Goal: Find specific page/section: Find specific page/section

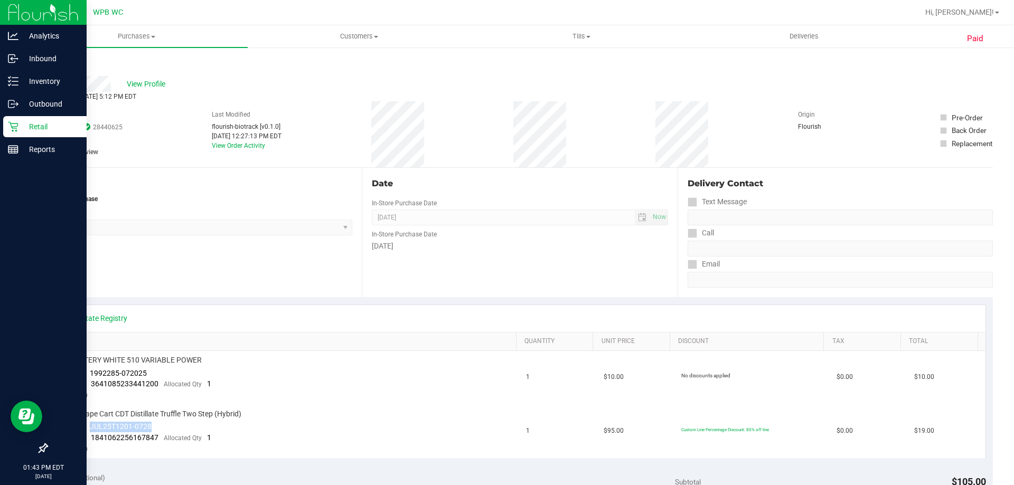
click at [2, 131] on link "Retail" at bounding box center [43, 127] width 87 height 23
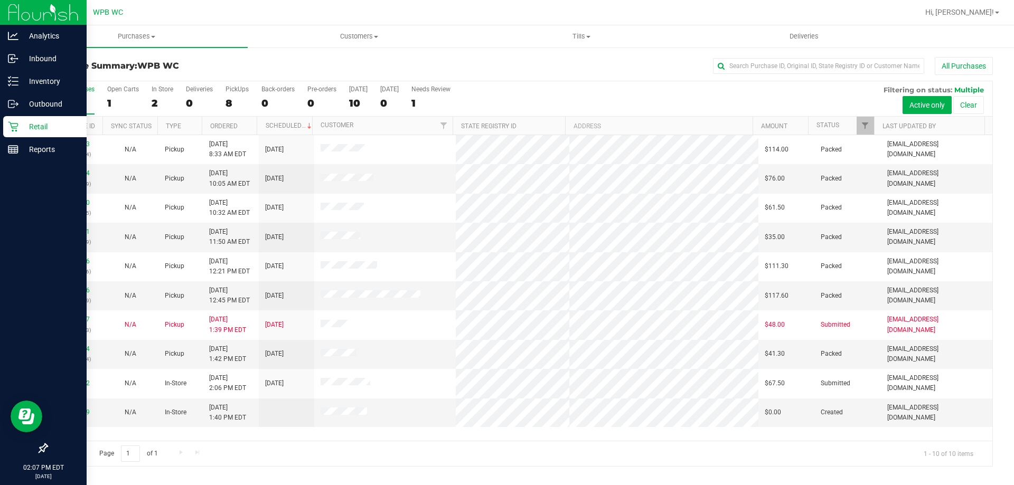
click at [35, 128] on p "Retail" at bounding box center [49, 126] width 63 height 13
click at [47, 145] on p "Reports" at bounding box center [49, 149] width 63 height 13
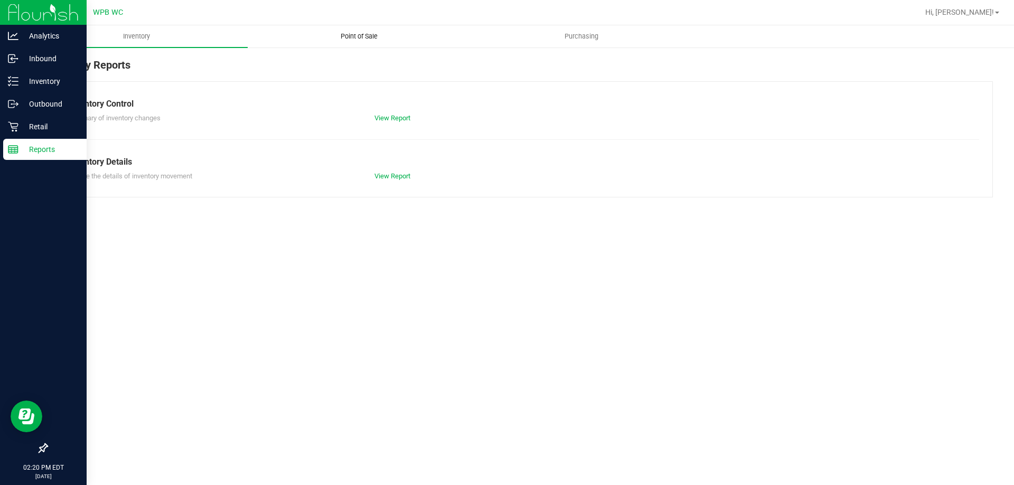
click at [363, 35] on span "Point of Sale" at bounding box center [358, 37] width 65 height 10
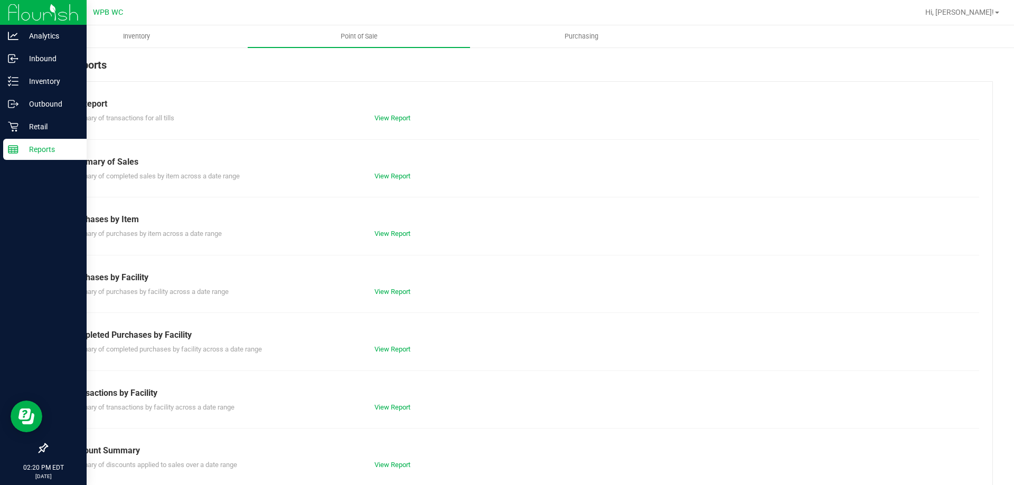
click at [399, 342] on div "Summary of completed purchases by facility across a date range View Report" at bounding box center [519, 348] width 919 height 13
click at [397, 349] on link "View Report" at bounding box center [392, 349] width 36 height 8
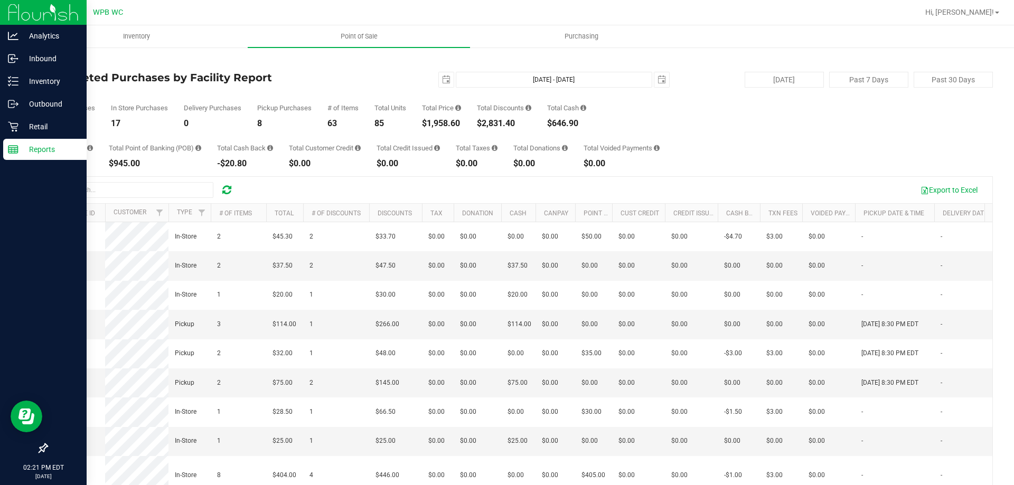
click at [49, 149] on p "Reports" at bounding box center [49, 149] width 63 height 13
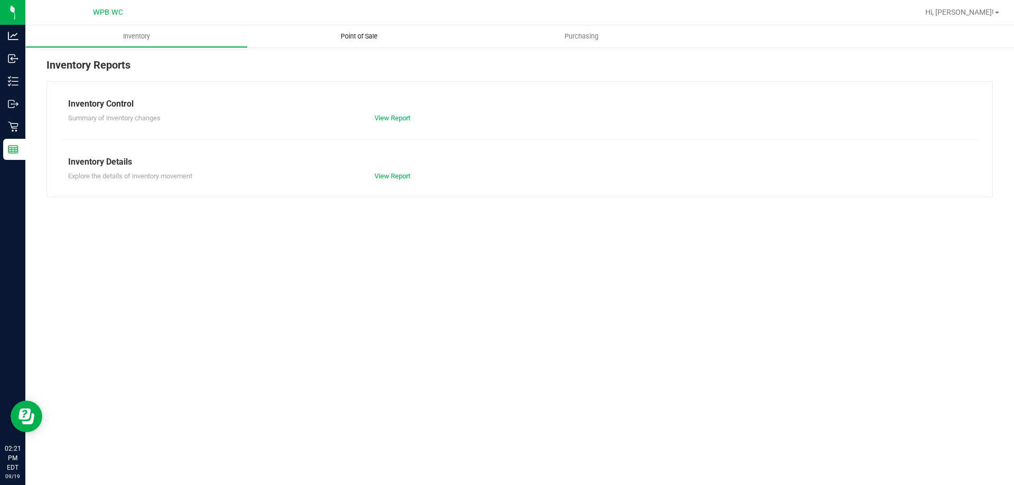
click at [349, 30] on uib-tab-heading "Point of Sale" at bounding box center [359, 36] width 222 height 22
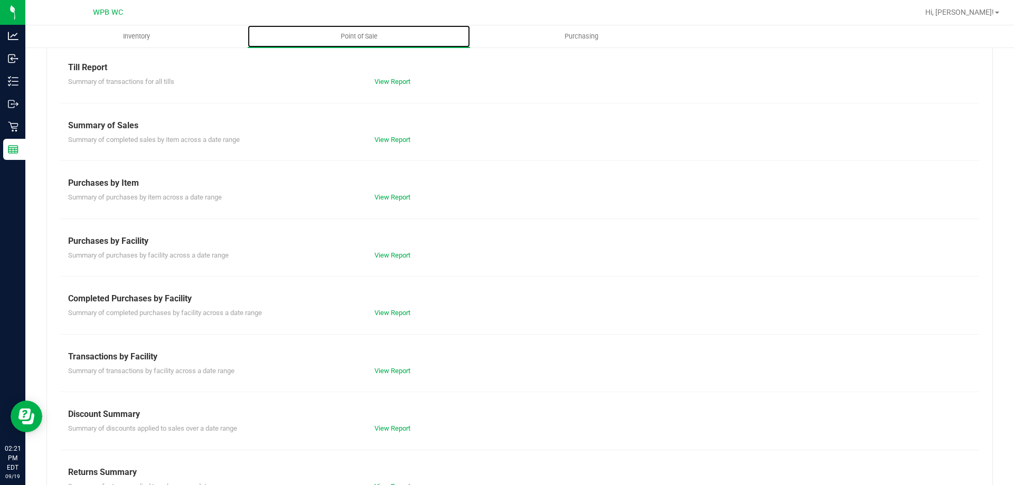
scroll to position [70, 0]
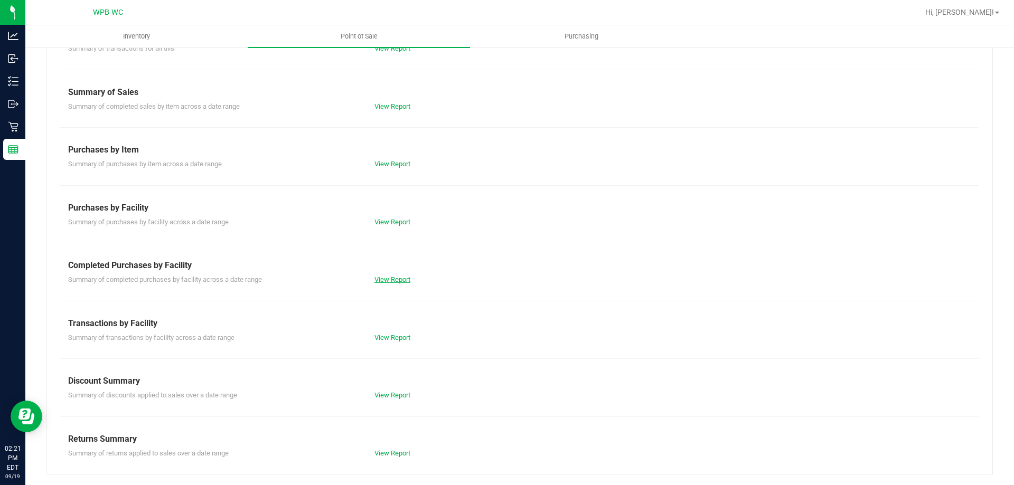
click at [383, 278] on link "View Report" at bounding box center [392, 280] width 36 height 8
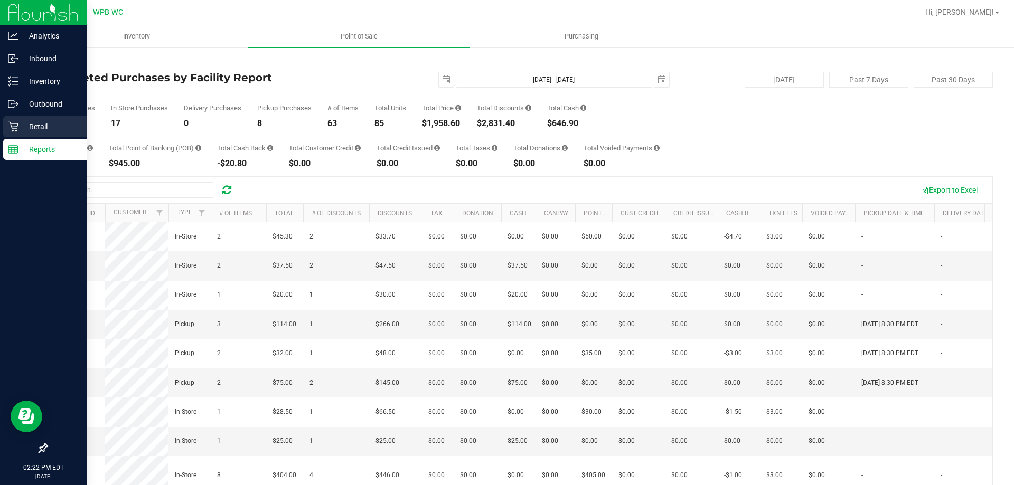
click at [22, 126] on p "Retail" at bounding box center [49, 126] width 63 height 13
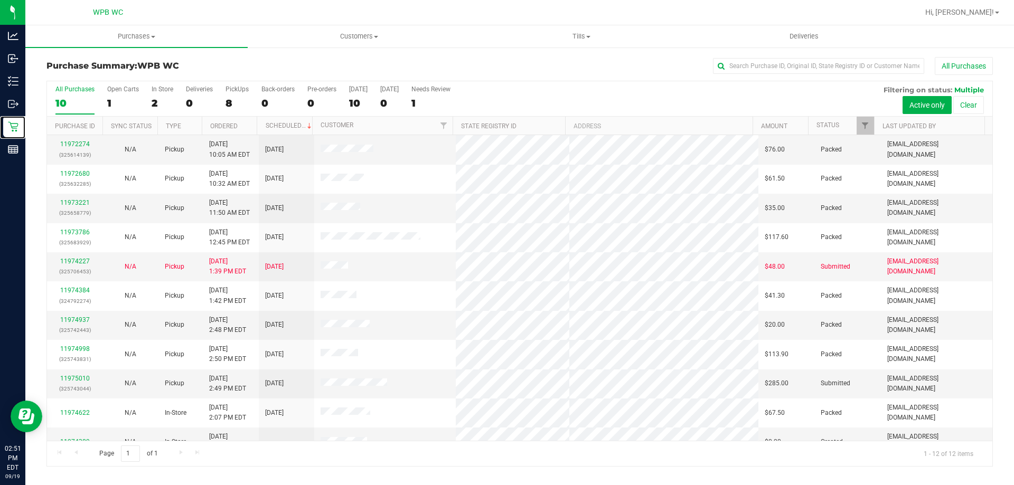
scroll to position [45, 0]
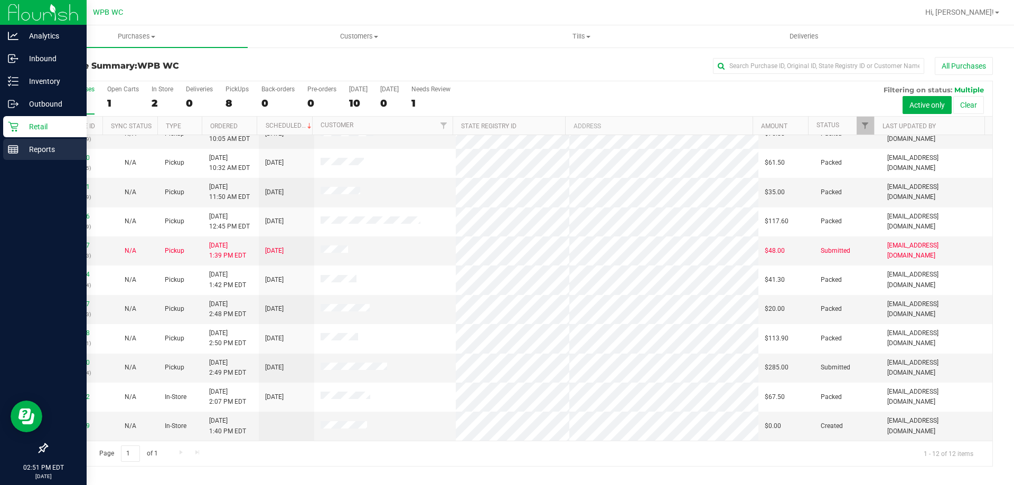
click at [19, 150] on p "Reports" at bounding box center [49, 149] width 63 height 13
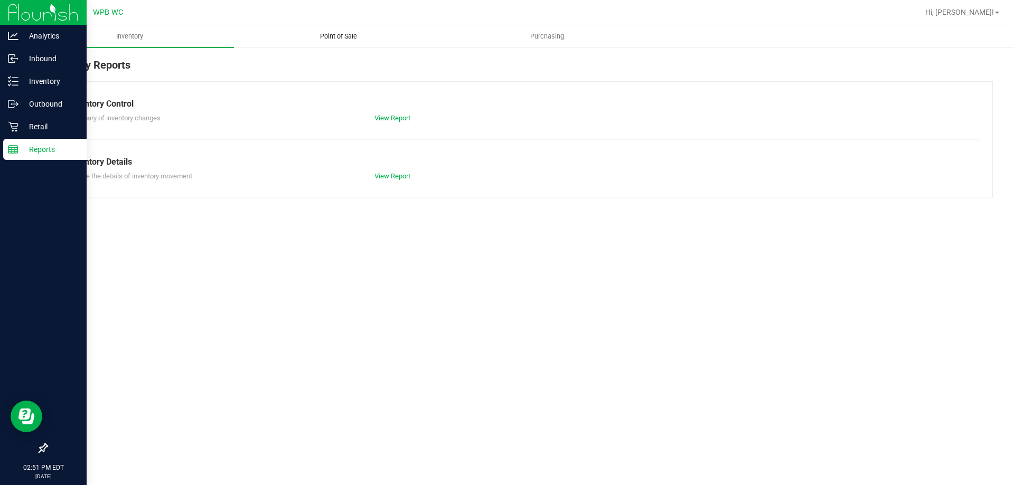
click at [336, 30] on uib-tab-heading "Point of Sale" at bounding box center [338, 36] width 208 height 21
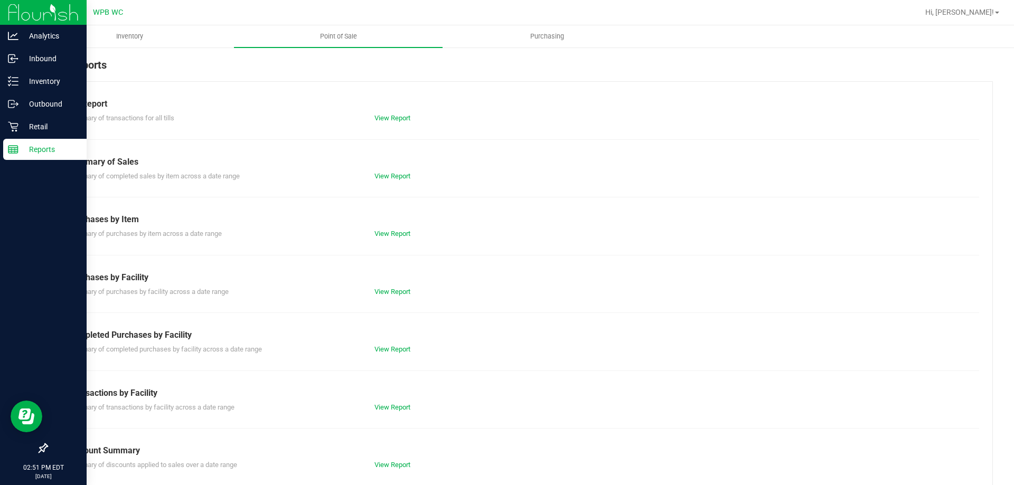
click at [381, 343] on div "Summary of completed purchases by facility across a date range View Report" at bounding box center [519, 348] width 919 height 13
click at [384, 348] on link "View Report" at bounding box center [392, 349] width 36 height 8
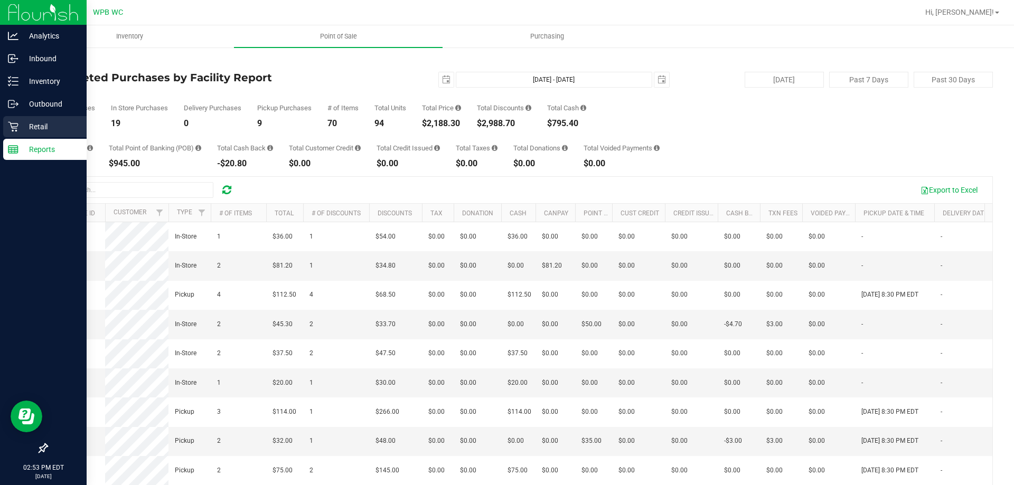
click at [17, 123] on icon at bounding box center [13, 126] width 11 height 11
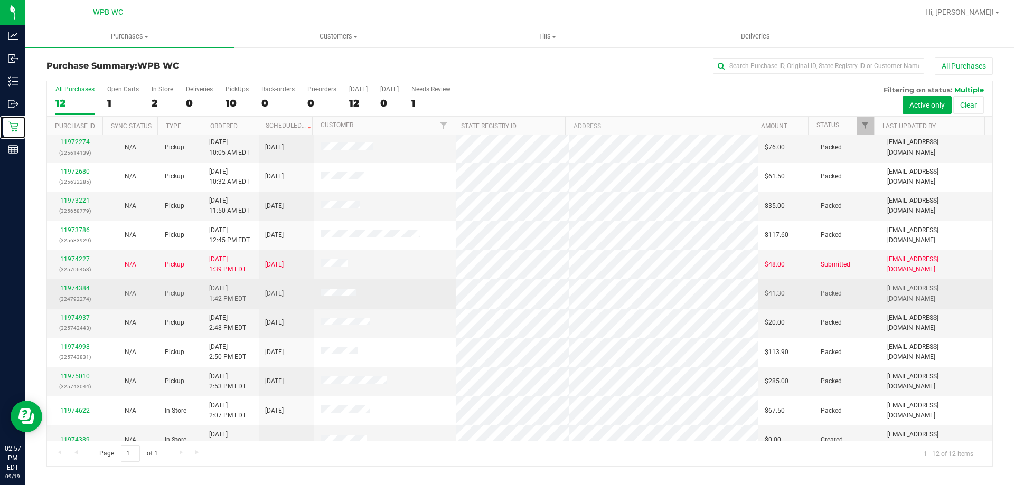
scroll to position [45, 0]
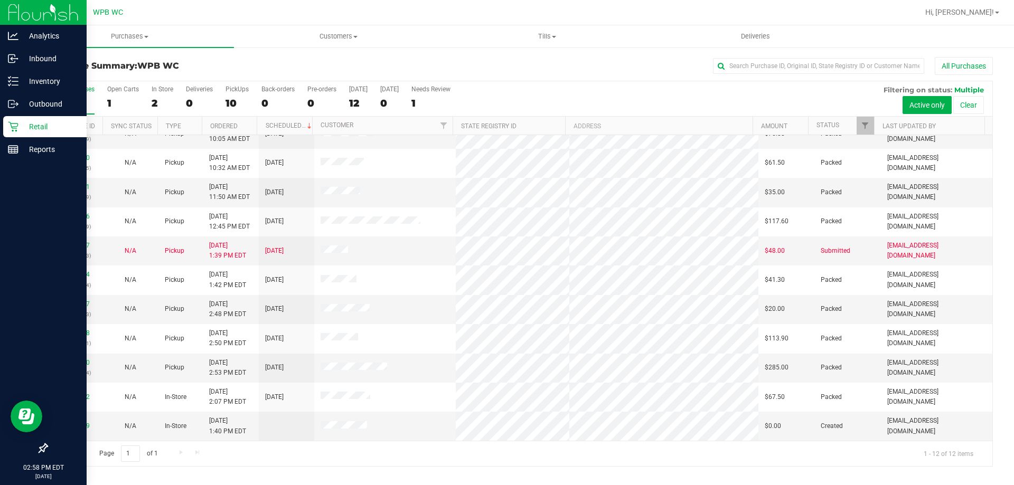
click at [33, 120] on div "Retail" at bounding box center [44, 126] width 83 height 21
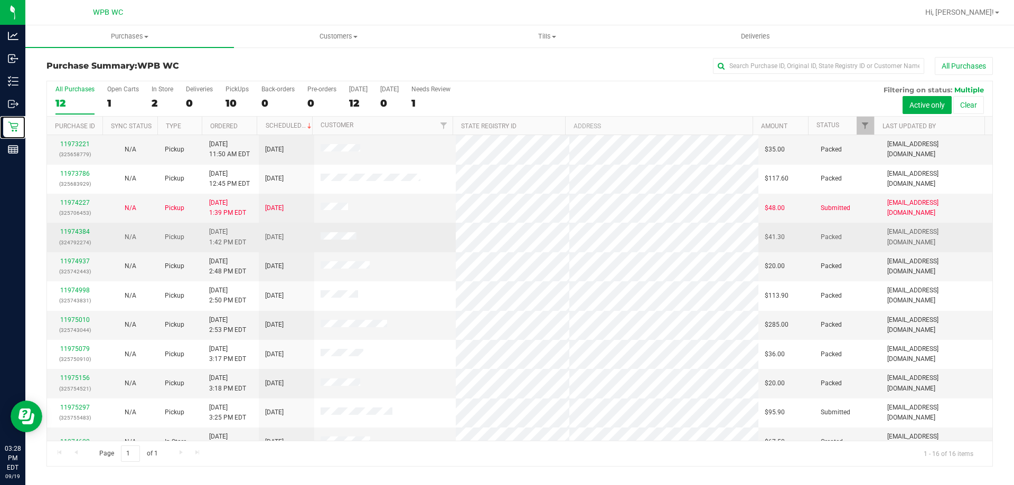
scroll to position [106, 0]
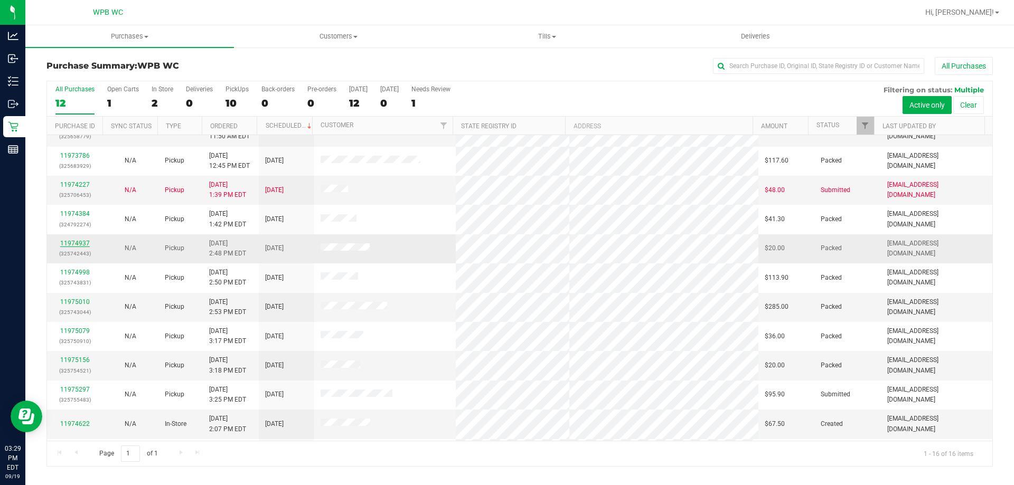
click at [83, 246] on link "11974937" at bounding box center [75, 243] width 30 height 7
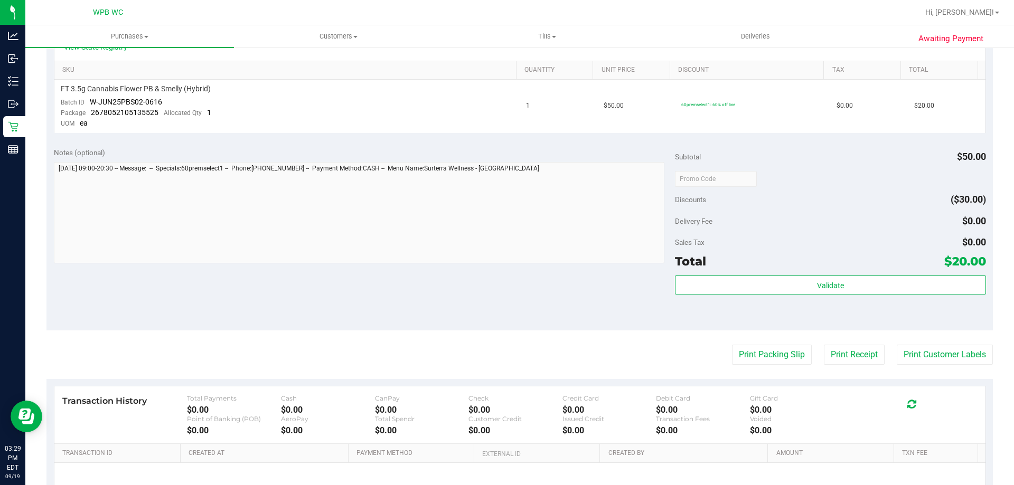
scroll to position [264, 0]
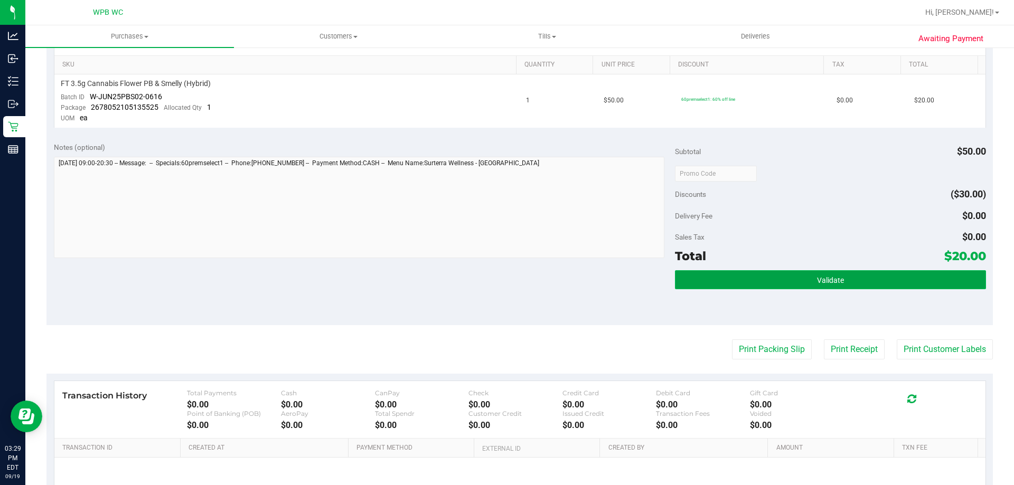
click at [768, 276] on button "Validate" at bounding box center [830, 279] width 311 height 19
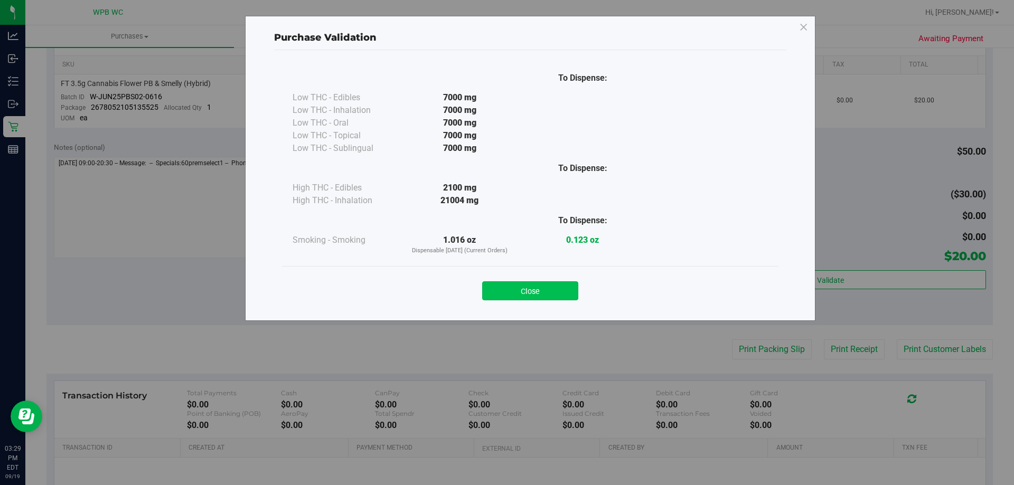
click at [533, 288] on button "Close" at bounding box center [530, 290] width 96 height 19
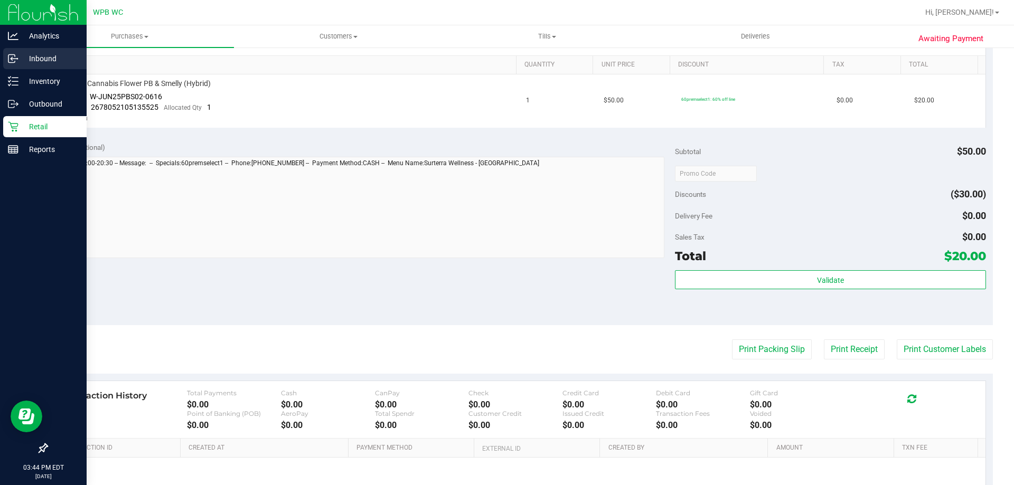
click at [58, 59] on p "Inbound" at bounding box center [49, 58] width 63 height 13
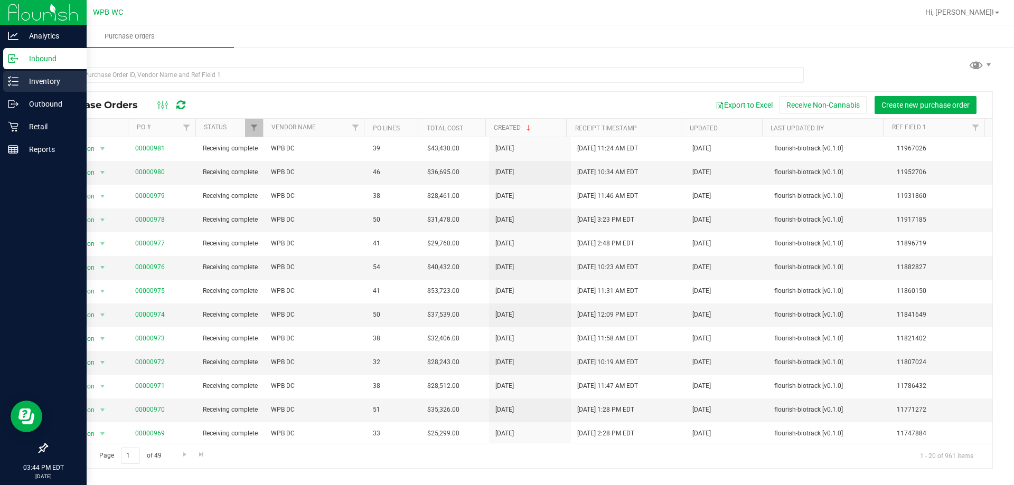
click at [48, 77] on p "Inventory" at bounding box center [49, 81] width 63 height 13
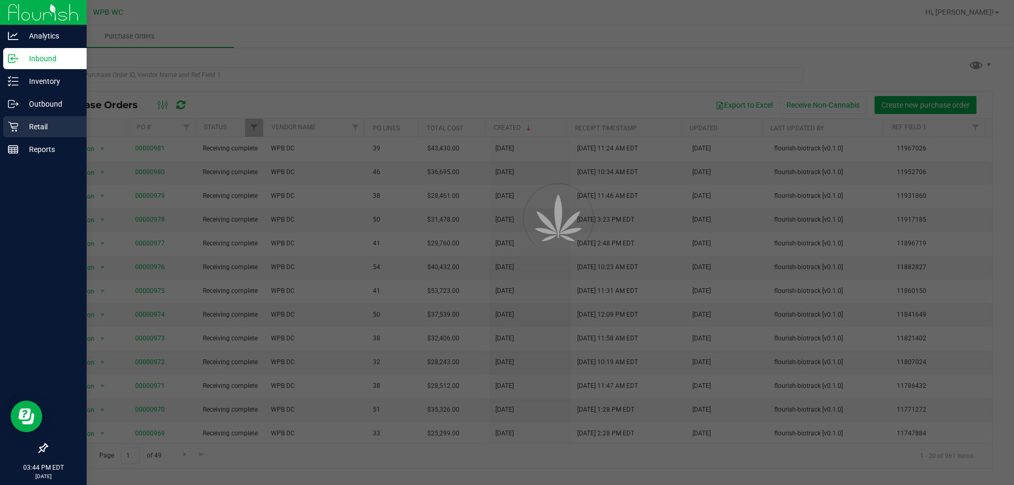
click at [57, 117] on div "Retail" at bounding box center [44, 126] width 83 height 21
click at [55, 122] on p "Retail" at bounding box center [49, 126] width 63 height 13
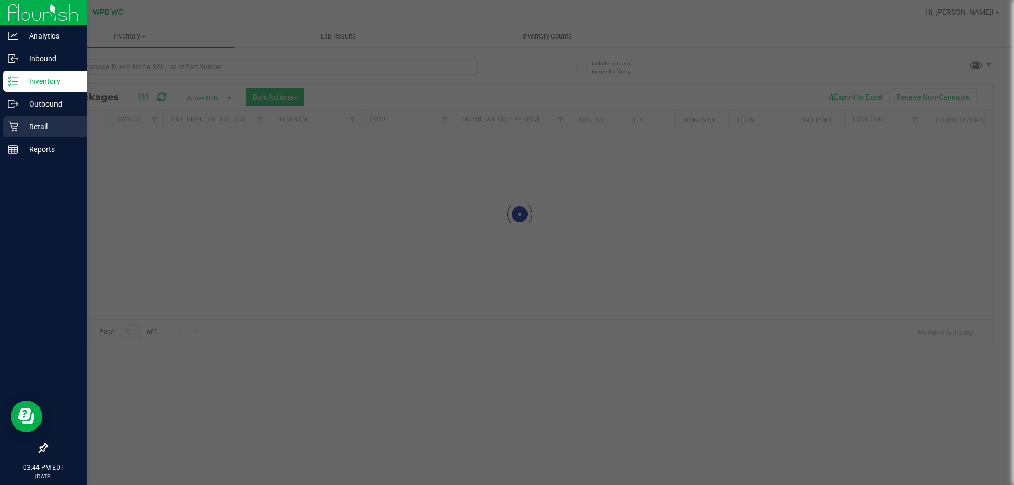
click at [55, 122] on p "Retail" at bounding box center [49, 126] width 63 height 13
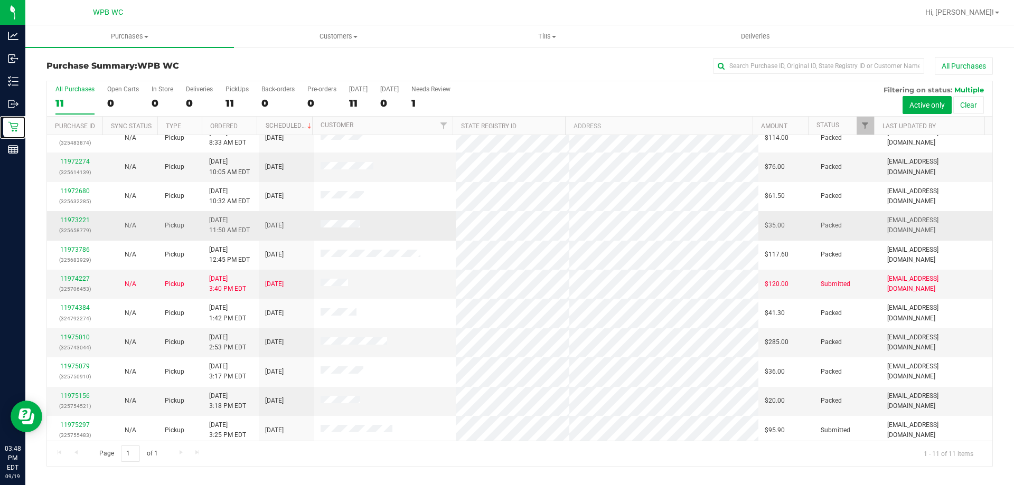
scroll to position [15, 0]
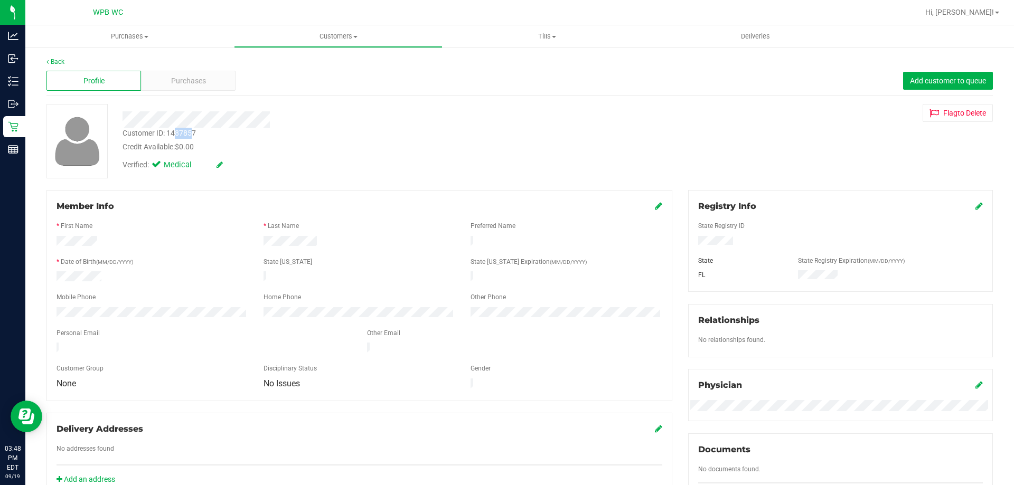
drag, startPoint x: 193, startPoint y: 131, endPoint x: 175, endPoint y: 136, distance: 18.4
click at [175, 136] on div "Customer ID: 1487857" at bounding box center [159, 133] width 73 height 11
click at [201, 133] on div "Customer ID: 1487857 Credit Available: $0.00" at bounding box center [355, 140] width 481 height 25
drag, startPoint x: 192, startPoint y: 133, endPoint x: 172, endPoint y: 133, distance: 20.1
click at [172, 133] on div "Customer ID: 1487857" at bounding box center [159, 133] width 73 height 11
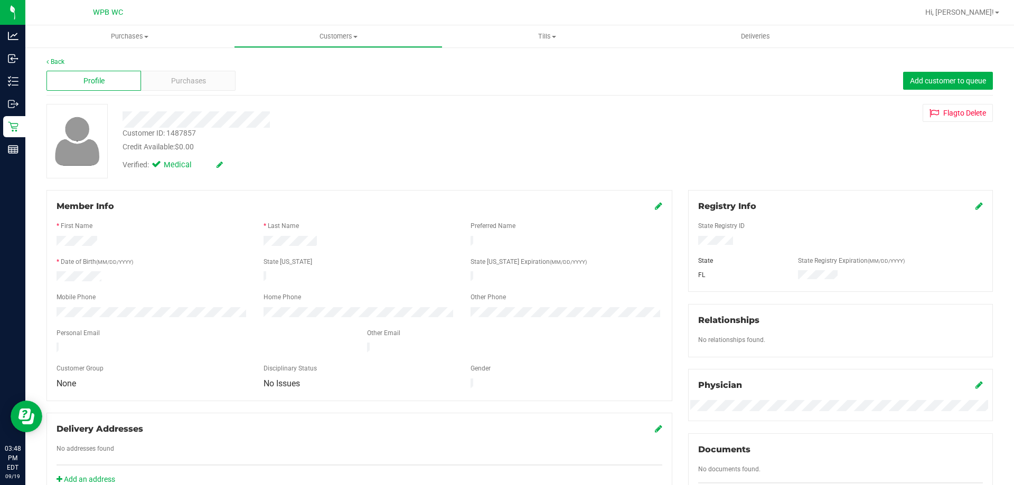
click at [197, 134] on div "Customer ID: 1487857 Credit Available: $0.00" at bounding box center [355, 140] width 481 height 25
drag, startPoint x: 192, startPoint y: 130, endPoint x: 180, endPoint y: 133, distance: 12.9
click at [180, 133] on div "Customer ID: 1487857" at bounding box center [159, 133] width 73 height 11
drag, startPoint x: 195, startPoint y: 130, endPoint x: 165, endPoint y: 134, distance: 29.8
click at [165, 134] on div "Customer ID: 1487857" at bounding box center [159, 133] width 73 height 11
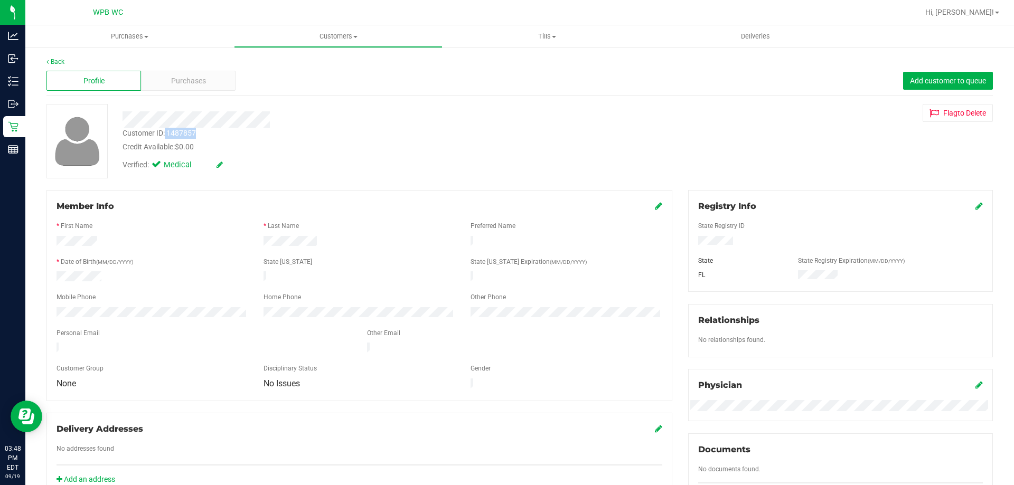
copy div "1487857"
